Goal: Information Seeking & Learning: Check status

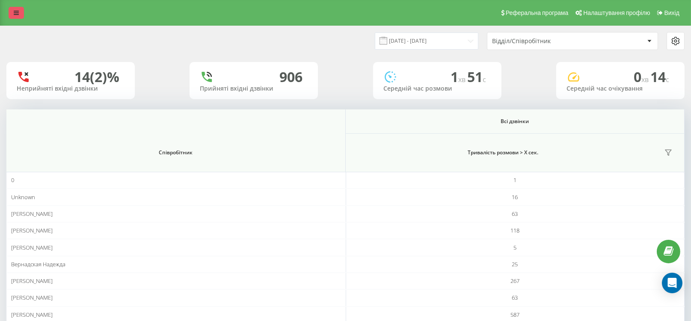
click at [15, 12] on icon at bounding box center [16, 13] width 5 height 6
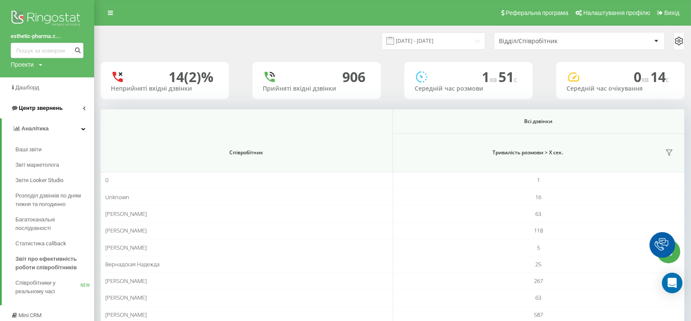
click at [38, 99] on link "Центр звернень" at bounding box center [47, 108] width 94 height 21
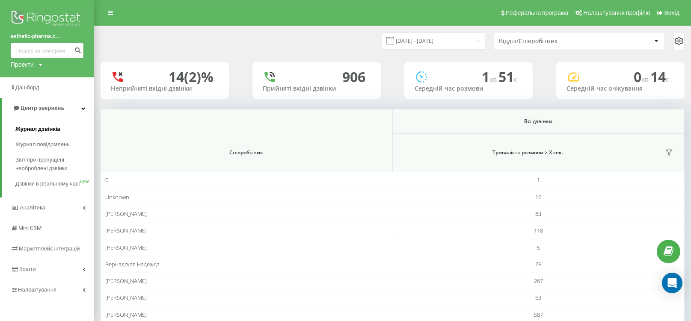
click at [45, 129] on span "Журнал дзвінків" at bounding box center [37, 129] width 45 height 9
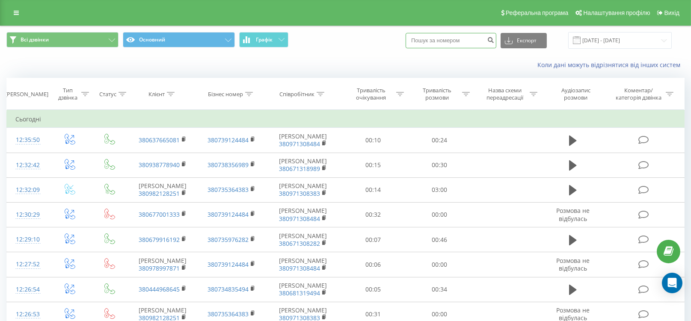
click at [441, 33] on input at bounding box center [451, 40] width 91 height 15
paste input "050 567 1141"
type input "050 567 1141"
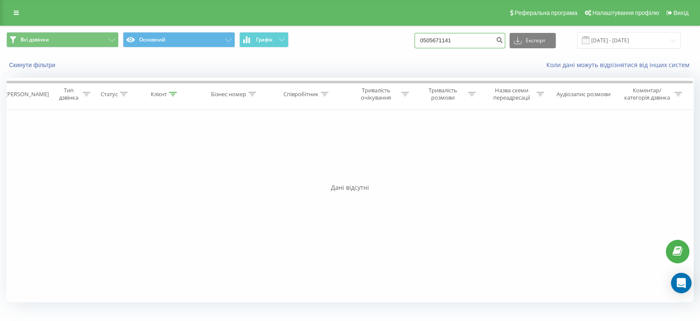
click at [460, 40] on input "0505671141" at bounding box center [459, 40] width 91 height 15
paste input "80 99 027 8628"
click at [436, 39] on input "80 99 027 8628" at bounding box center [459, 40] width 91 height 15
type input "0 99 027 8628"
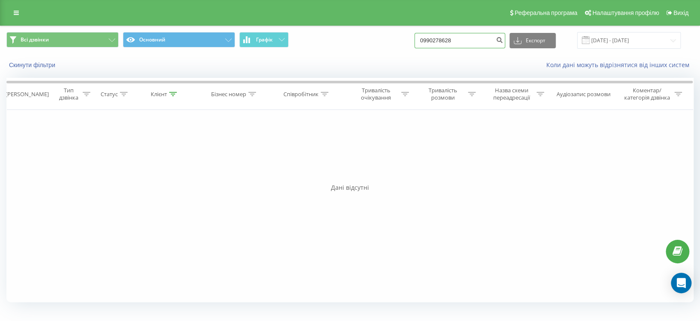
click at [457, 35] on input "0990278628" at bounding box center [459, 40] width 91 height 15
paste input "67 915 5060"
type input "067 915 5060"
click at [449, 44] on input "0679155060" at bounding box center [459, 40] width 91 height 15
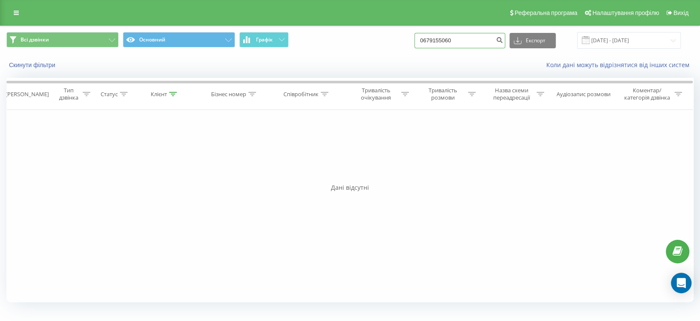
click at [449, 44] on input "0679155060" at bounding box center [459, 40] width 91 height 15
paste input "50 540 4137"
type input "050 540 4137"
